Goal: Information Seeking & Learning: Learn about a topic

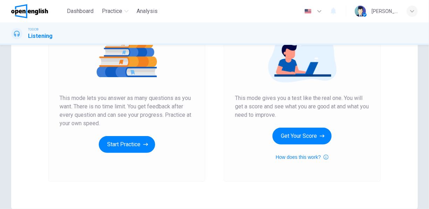
scroll to position [105, 0]
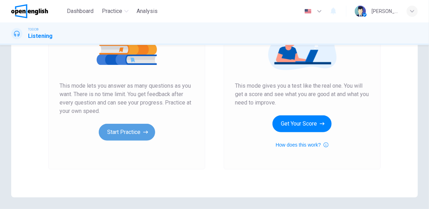
click at [131, 132] on button "Start Practice" at bounding box center [127, 132] width 56 height 17
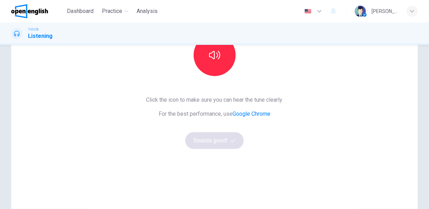
scroll to position [70, 0]
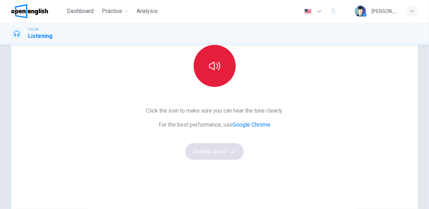
click at [216, 70] on icon "button" at bounding box center [214, 65] width 11 height 11
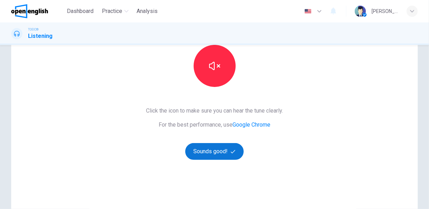
click at [225, 153] on button "Sounds good!" at bounding box center [214, 151] width 59 height 17
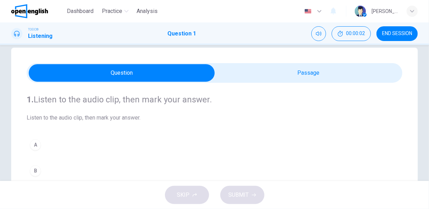
scroll to position [0, 0]
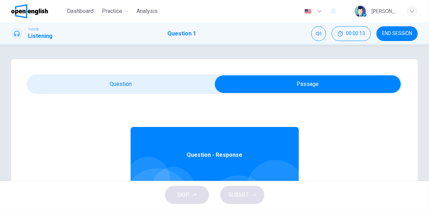
click at [219, 154] on span "Question - Response" at bounding box center [215, 154] width 56 height 8
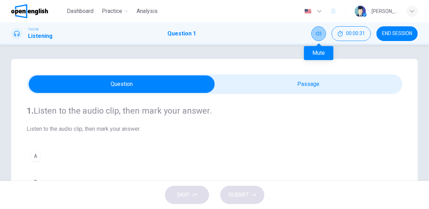
click at [314, 31] on button "Mute" at bounding box center [318, 33] width 15 height 15
click at [318, 32] on icon "Unmute" at bounding box center [319, 34] width 6 height 6
click at [229, 173] on button "B" at bounding box center [215, 181] width 376 height 17
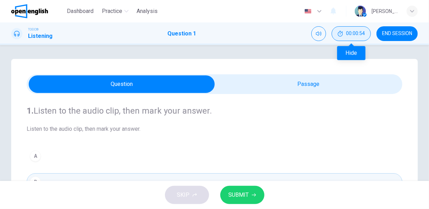
click at [342, 36] on icon "Hide" at bounding box center [340, 34] width 6 height 6
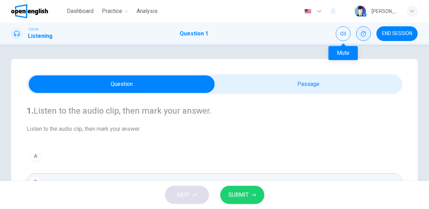
click at [342, 36] on icon "Mute" at bounding box center [343, 34] width 6 height 6
click at [342, 36] on icon "Unmute" at bounding box center [343, 34] width 6 height 6
click at [16, 34] on icon at bounding box center [17, 34] width 6 height 6
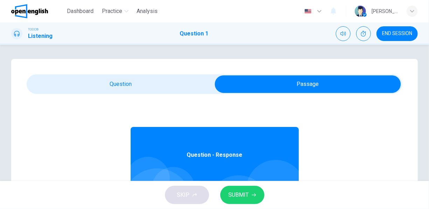
click at [214, 156] on span "Question - Response" at bounding box center [215, 154] width 56 height 8
click at [397, 36] on span "END SESSION" at bounding box center [397, 34] width 30 height 6
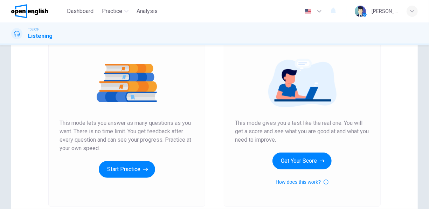
scroll to position [130, 0]
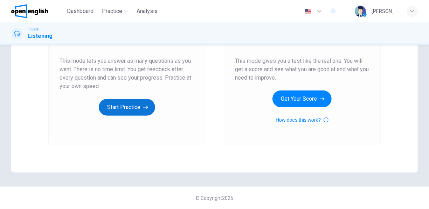
click at [131, 110] on button "Start Practice" at bounding box center [127, 107] width 56 height 17
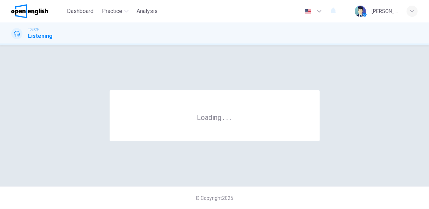
scroll to position [0, 0]
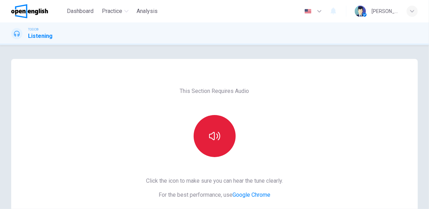
click at [212, 129] on button "button" at bounding box center [215, 136] width 42 height 42
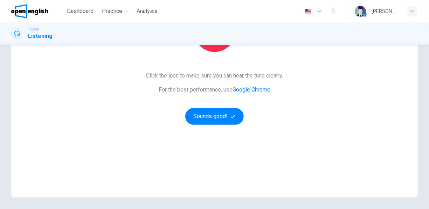
scroll to position [70, 0]
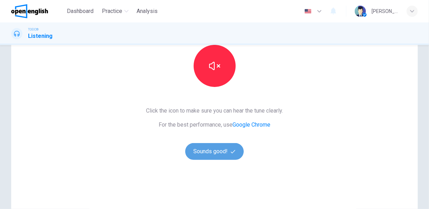
click at [211, 152] on button "Sounds good!" at bounding box center [214, 151] width 59 height 17
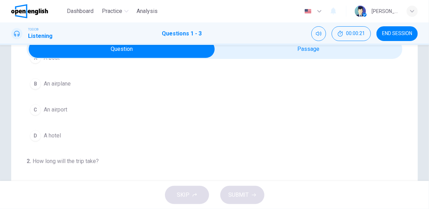
scroll to position [0, 0]
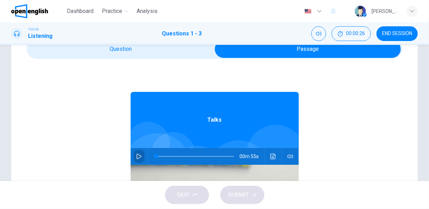
click at [136, 156] on icon "button" at bounding box center [139, 156] width 6 height 6
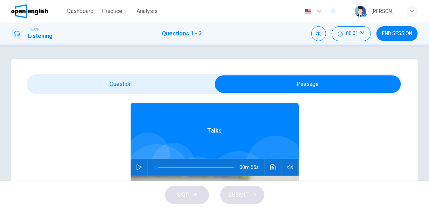
scroll to position [39, 0]
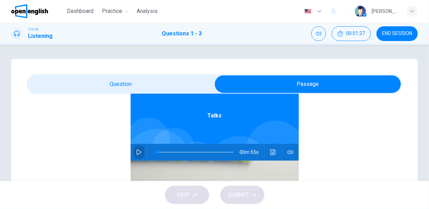
click at [133, 154] on button "button" at bounding box center [138, 151] width 11 height 17
type input "*"
